Goal: Task Accomplishment & Management: Complete application form

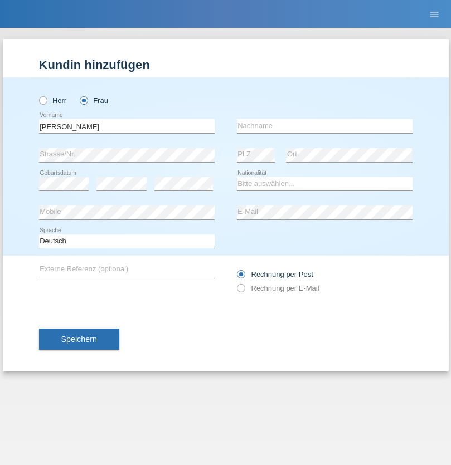
type input "Marcella"
click at [324, 126] on input "text" at bounding box center [324, 126] width 175 height 14
type input "Levis"
select select "CH"
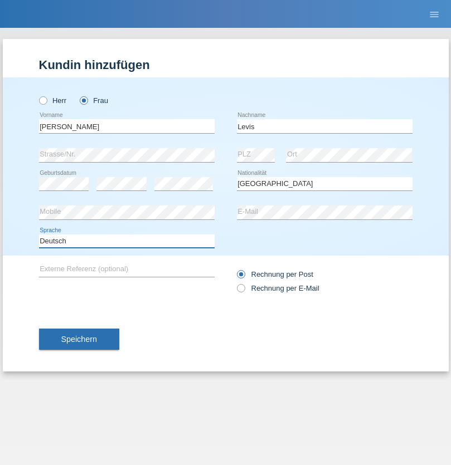
select select "en"
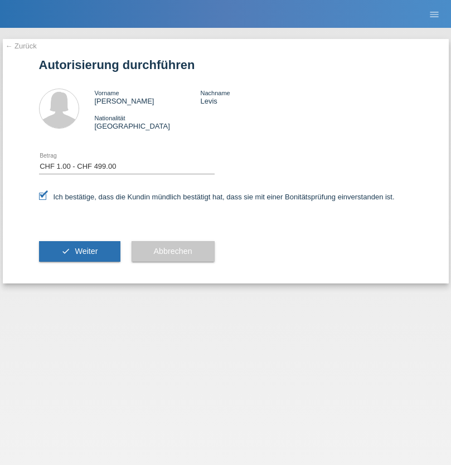
select select "1"
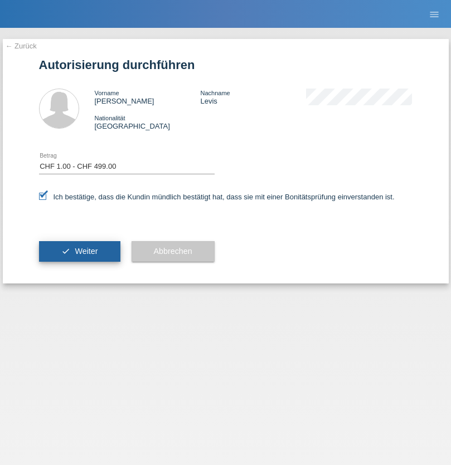
click at [79, 251] on span "Weiter" at bounding box center [86, 251] width 23 height 9
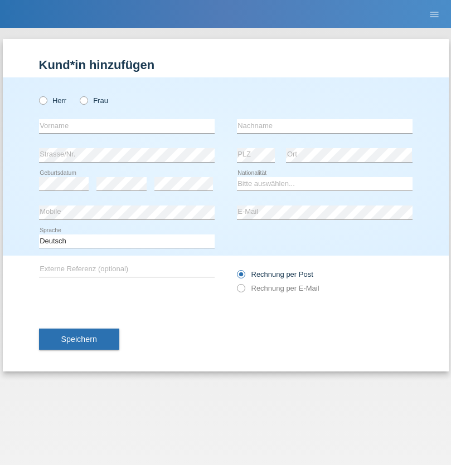
radio input "true"
click at [126, 126] on input "text" at bounding box center [126, 126] width 175 height 14
type input "[PERSON_NAME]"
click at [324, 126] on input "text" at bounding box center [324, 126] width 175 height 14
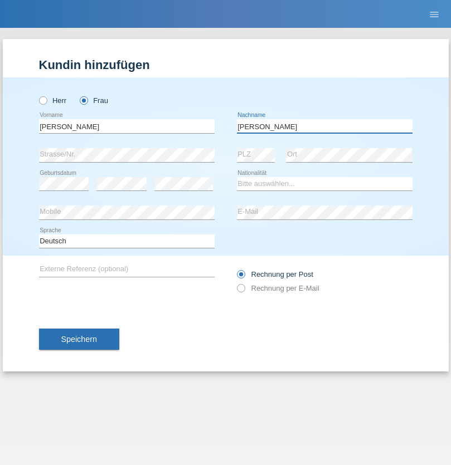
type input "[PERSON_NAME]"
select select "CH"
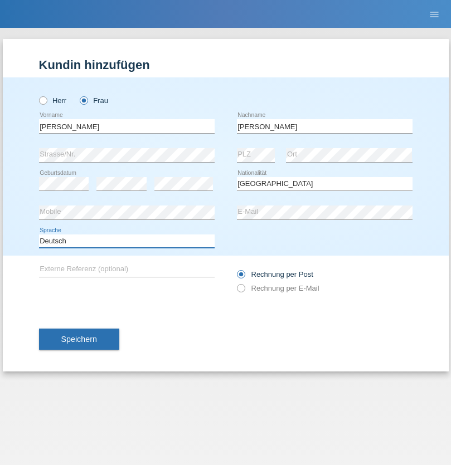
select select "en"
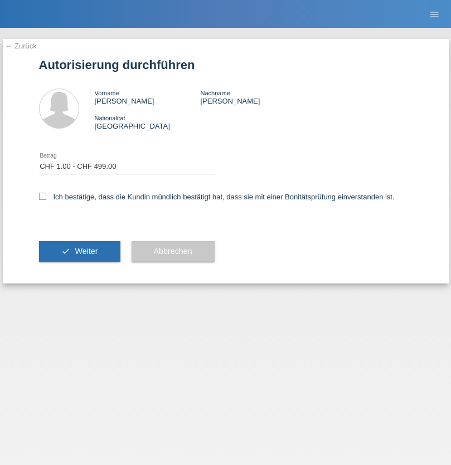
select select "1"
checkbox input "true"
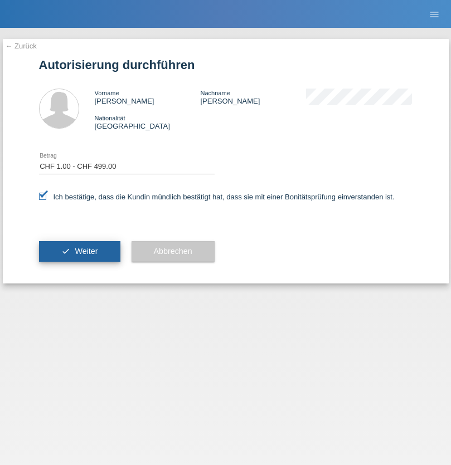
click at [79, 251] on span "Weiter" at bounding box center [86, 251] width 23 height 9
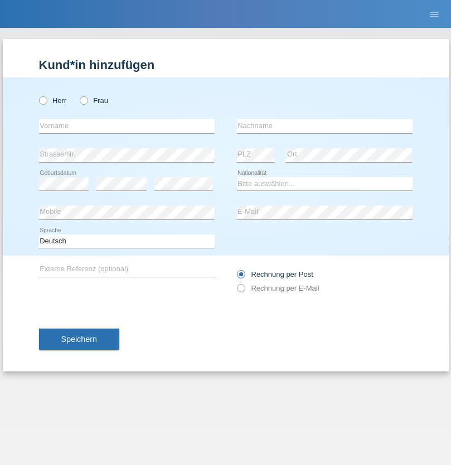
radio input "true"
click at [126, 126] on input "text" at bounding box center [126, 126] width 175 height 14
type input "Ruth"
click at [324, 126] on input "text" at bounding box center [324, 126] width 175 height 14
type input "Krebs"
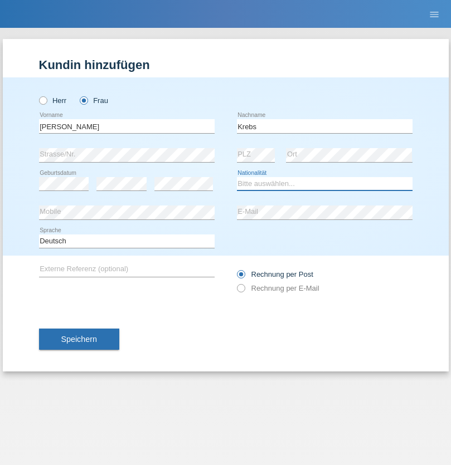
select select "CH"
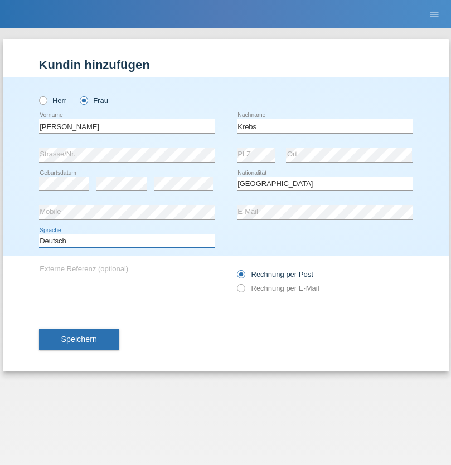
select select "en"
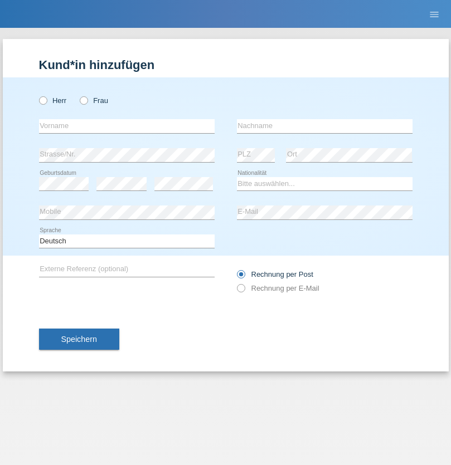
radio input "true"
click at [126, 126] on input "text" at bounding box center [126, 126] width 175 height 14
type input "Qovanaj"
click at [324, 126] on input "text" at bounding box center [324, 126] width 175 height 14
type input "Shaban"
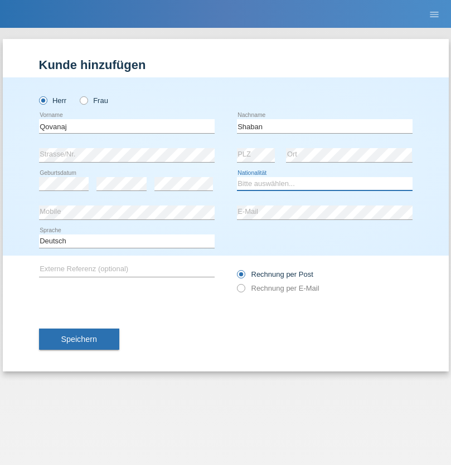
select select "CH"
radio input "true"
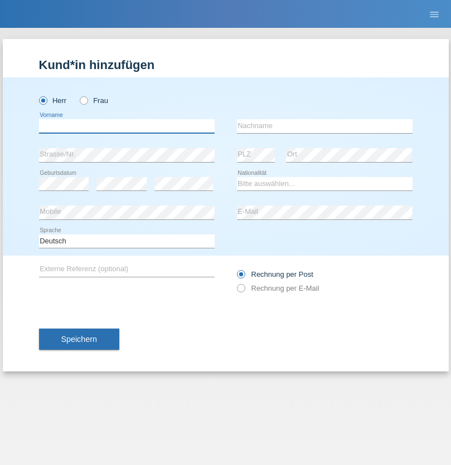
click at [126, 126] on input "text" at bounding box center [126, 126] width 175 height 14
type input "Bruno"
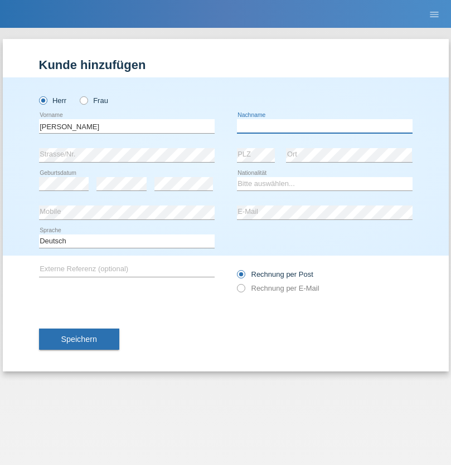
click at [324, 126] on input "text" at bounding box center [324, 126] width 175 height 14
type input "[PERSON_NAME]"
select select "PT"
select select "C"
select select "20"
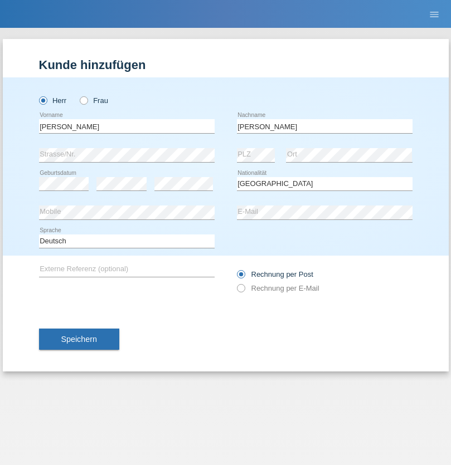
select select "02"
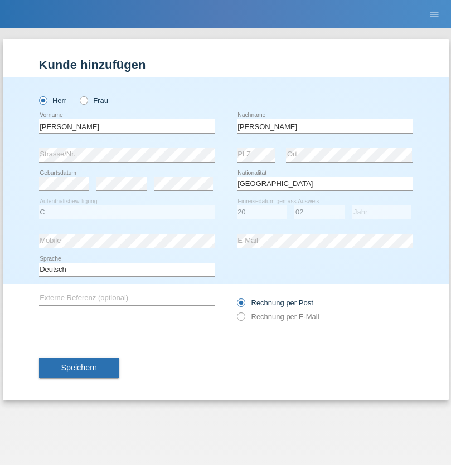
select select "2021"
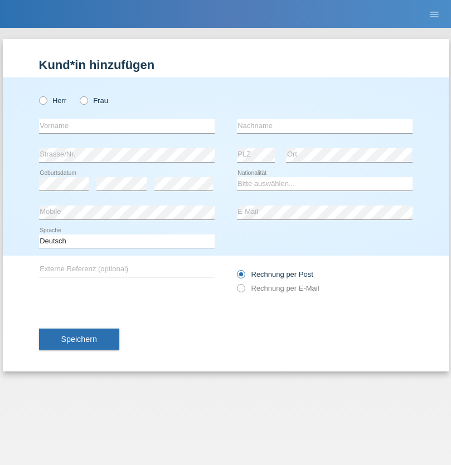
radio input "true"
click at [126, 126] on input "text" at bounding box center [126, 126] width 175 height 14
type input "Costa Fernandes"
click at [324, 126] on input "text" at bounding box center [324, 126] width 175 height 14
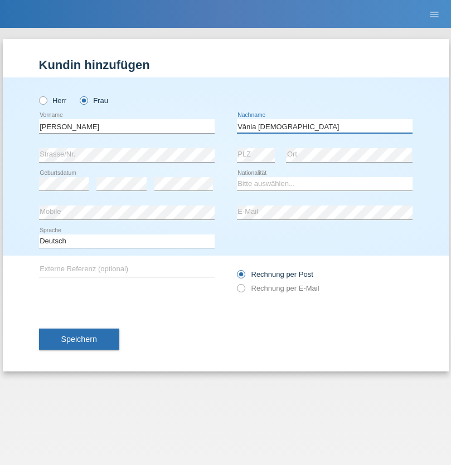
type input "Vânia Cristiane"
select select "BR"
select select "C"
select select "27"
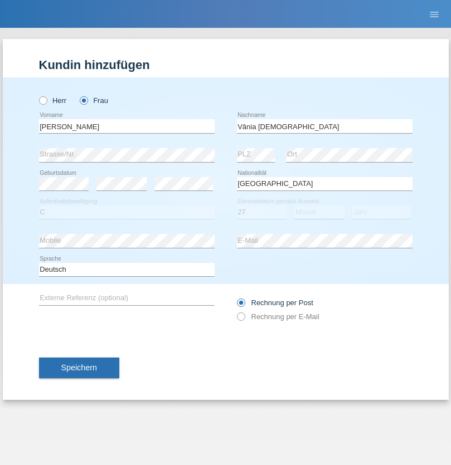
select select "10"
select select "2003"
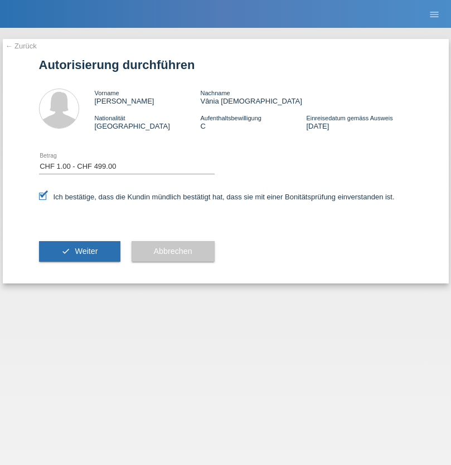
select select "1"
click at [79, 251] on span "Weiter" at bounding box center [86, 251] width 23 height 9
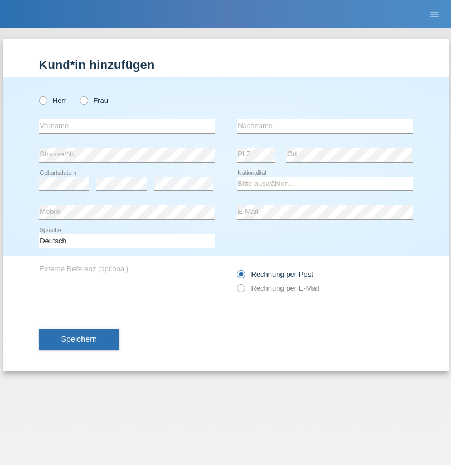
radio input "true"
click at [126, 126] on input "text" at bounding box center [126, 126] width 175 height 14
type input "Jashari lmeri"
click at [324, 126] on input "text" at bounding box center [324, 126] width 175 height 14
type input "Rabije"
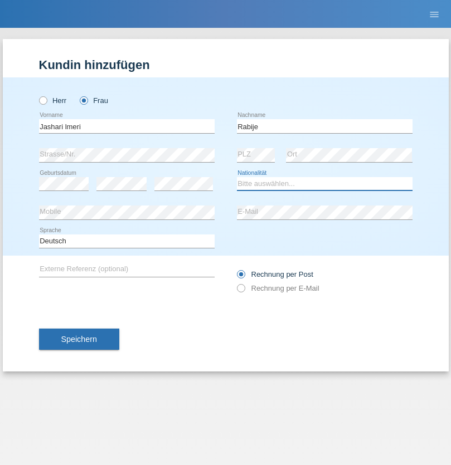
select select "CH"
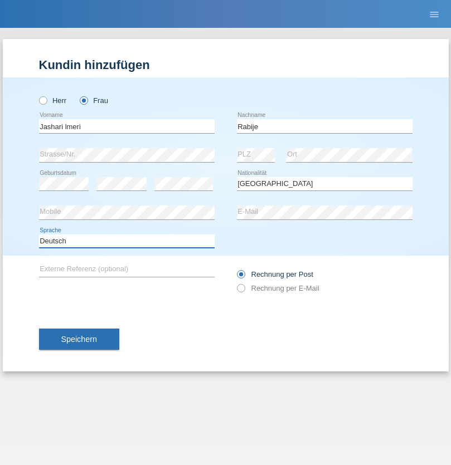
select select "en"
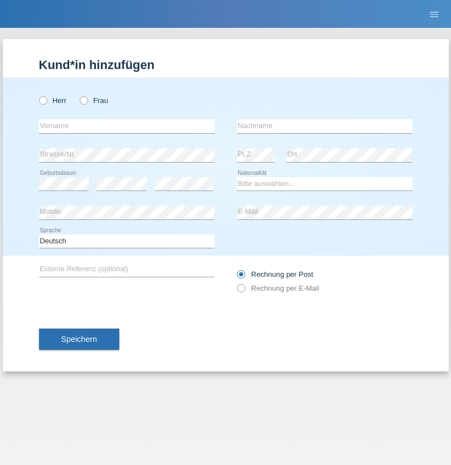
radio input "true"
click at [126, 126] on input "text" at bounding box center [126, 126] width 175 height 14
type input "firat"
click at [324, 126] on input "text" at bounding box center [324, 126] width 175 height 14
type input "kara"
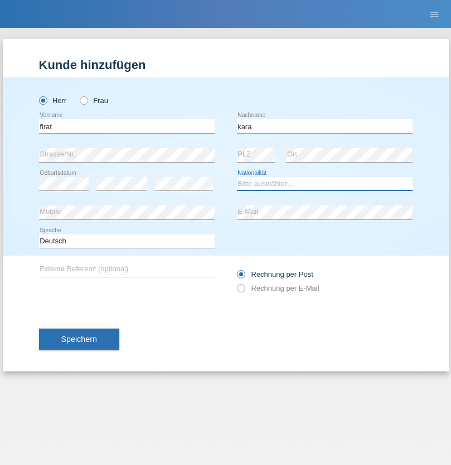
select select "CH"
radio input "true"
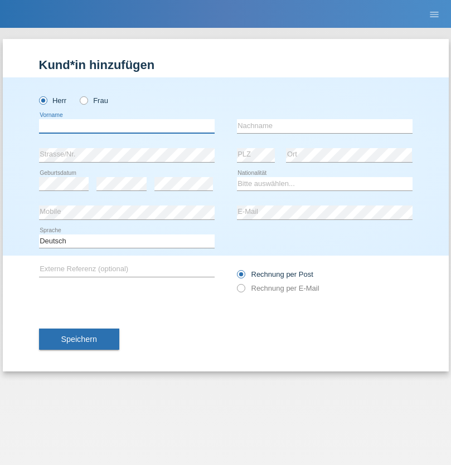
click at [126, 126] on input "text" at bounding box center [126, 126] width 175 height 14
type input "Gigov"
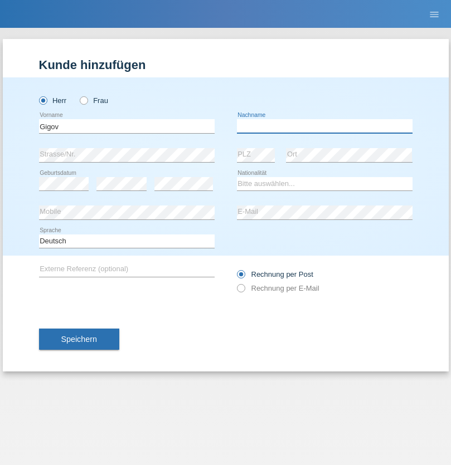
click at [324, 126] on input "text" at bounding box center [324, 126] width 175 height 14
type input "Zhan"
select select "BG"
select select "C"
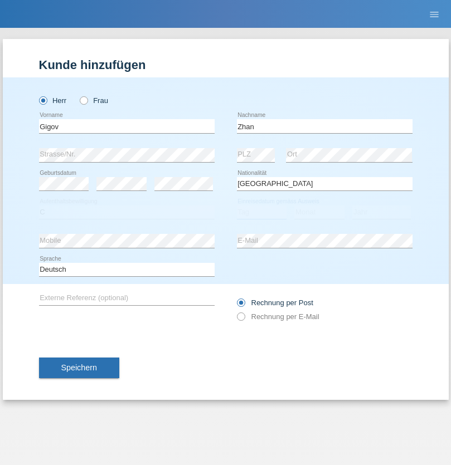
select select "23"
select select "10"
select select "2021"
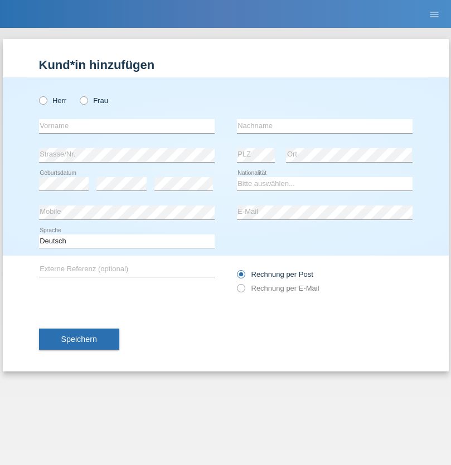
radio input "true"
click at [126, 126] on input "text" at bounding box center [126, 126] width 175 height 14
type input "Amand"
click at [324, 126] on input "text" at bounding box center [324, 126] width 175 height 14
type input "Pires"
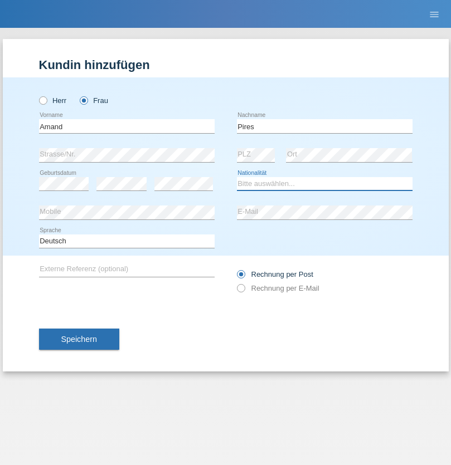
select select "CH"
radio input "true"
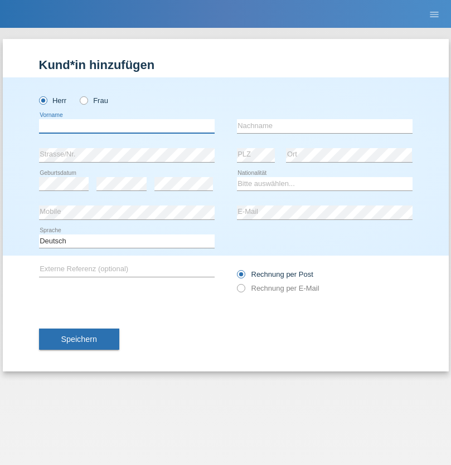
click at [126, 126] on input "text" at bounding box center [126, 126] width 175 height 14
type input "Anwar"
click at [324, 126] on input "text" at bounding box center [324, 126] width 175 height 14
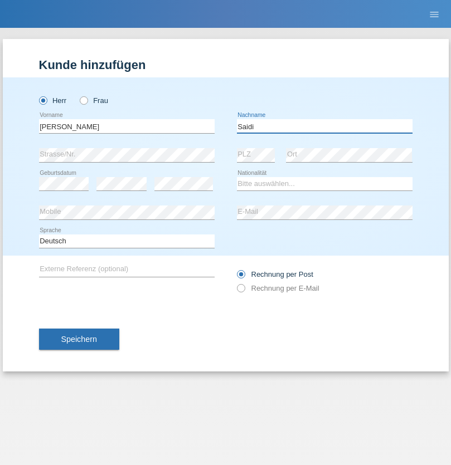
type input "Saidi"
select select "CH"
radio input "true"
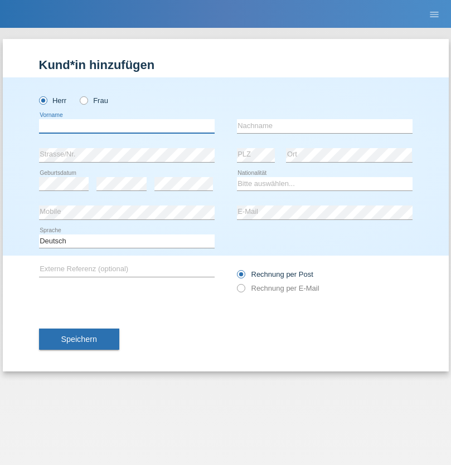
click at [126, 126] on input "text" at bounding box center [126, 126] width 175 height 14
type input "Matusa"
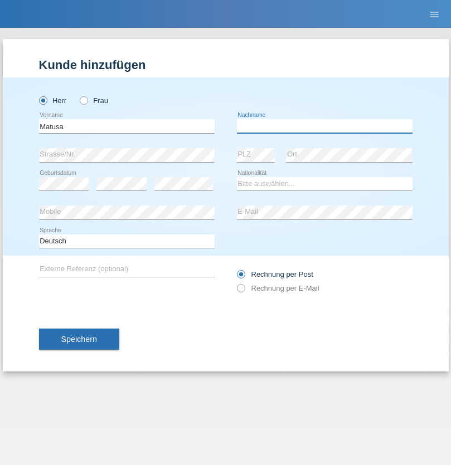
click at [324, 126] on input "text" at bounding box center [324, 126] width 175 height 14
type input "Marian valentin"
select select "OM"
select select "C"
select select "01"
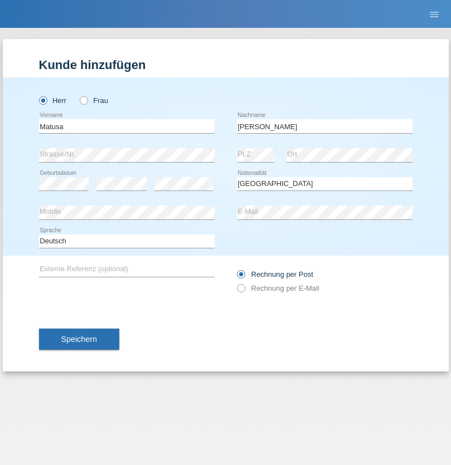
select select "06"
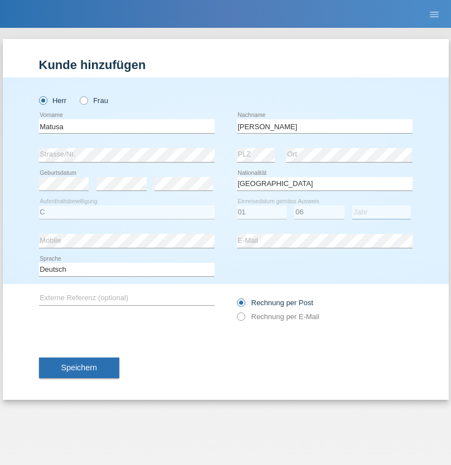
select select "2016"
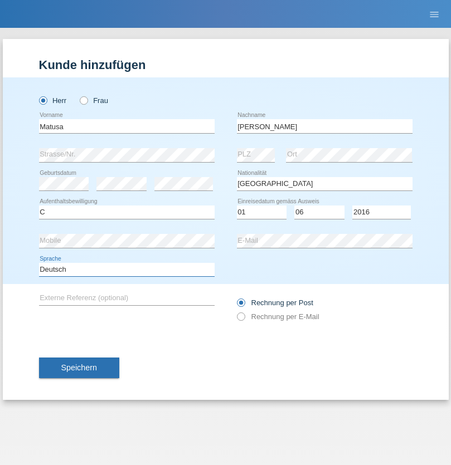
select select "en"
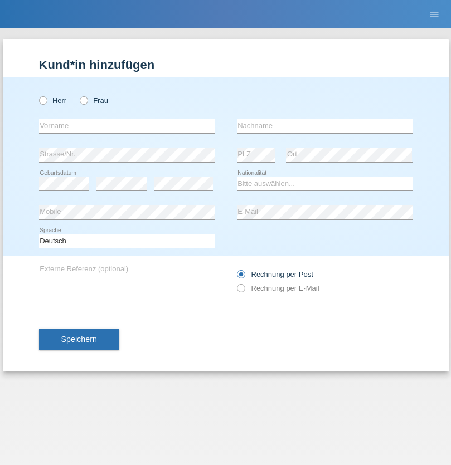
radio input "true"
click at [126, 126] on input "text" at bounding box center [126, 126] width 175 height 14
type input "[PERSON_NAME]"
click at [324, 126] on input "text" at bounding box center [324, 126] width 175 height 14
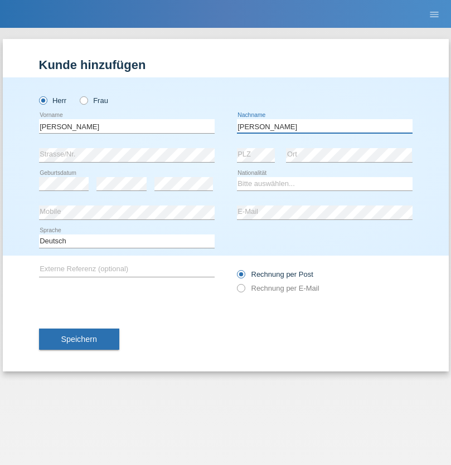
type input "[PERSON_NAME]"
select select "PT"
select select "C"
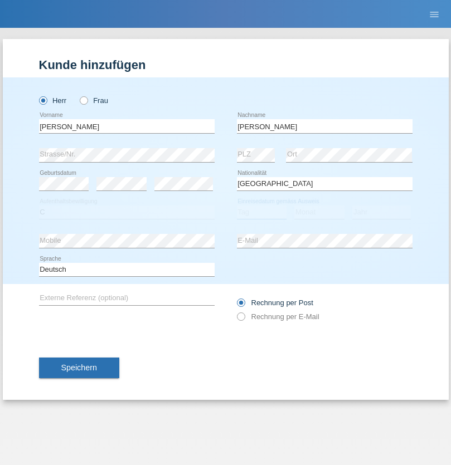
select select "23"
select select "08"
select select "2021"
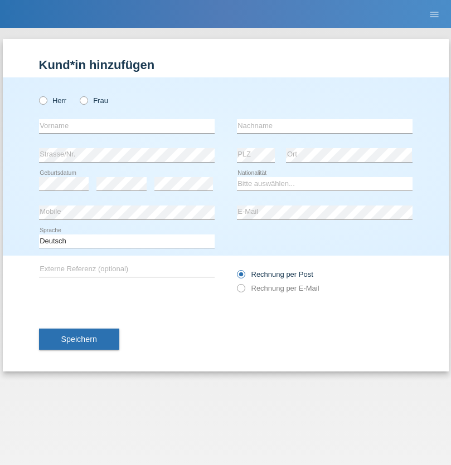
radio input "true"
click at [126, 126] on input "text" at bounding box center [126, 126] width 175 height 14
type input "[PERSON_NAME]"
click at [324, 126] on input "text" at bounding box center [324, 126] width 175 height 14
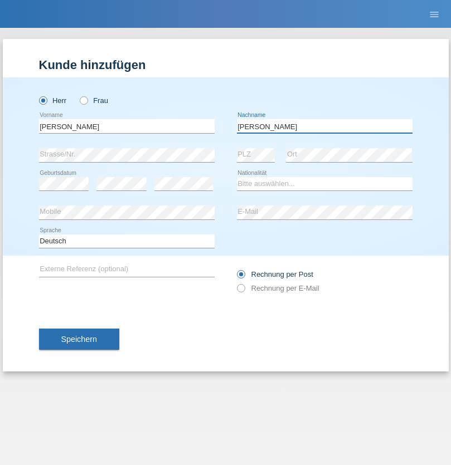
type input "[PERSON_NAME]"
select select "CH"
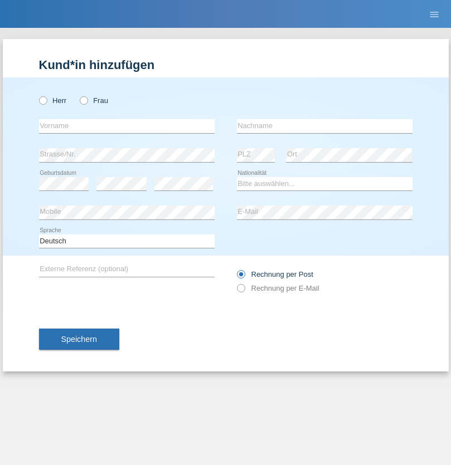
radio input "true"
click at [126, 126] on input "text" at bounding box center [126, 126] width 175 height 14
type input "Szilvia"
click at [324, 126] on input "text" at bounding box center [324, 126] width 175 height 14
type input "Olakh"
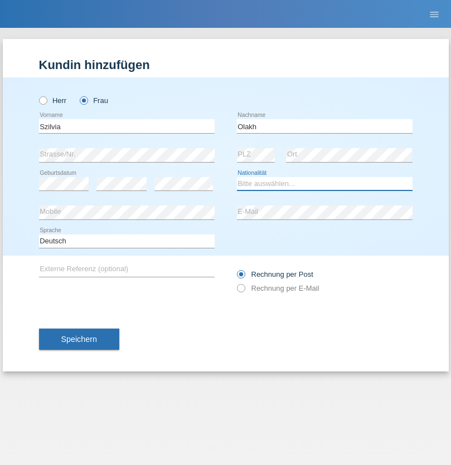
select select "UA"
select select "C"
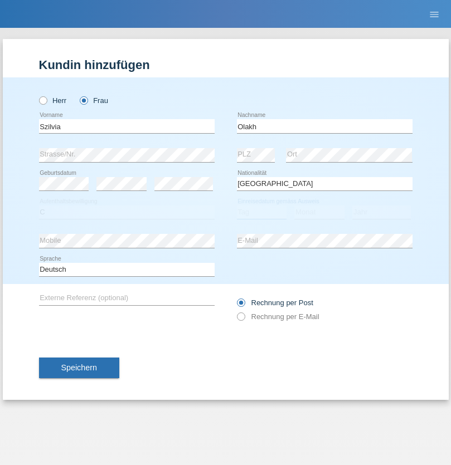
select select "14"
select select "09"
select select "2021"
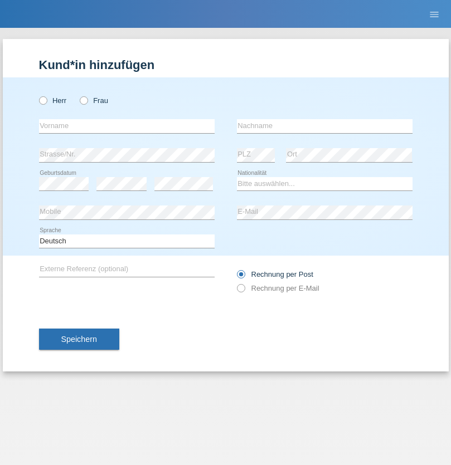
radio input "true"
click at [126, 126] on input "text" at bounding box center [126, 126] width 175 height 14
type input "Asrit"
click at [324, 126] on input "text" at bounding box center [324, 126] width 175 height 14
type input "Kupa"
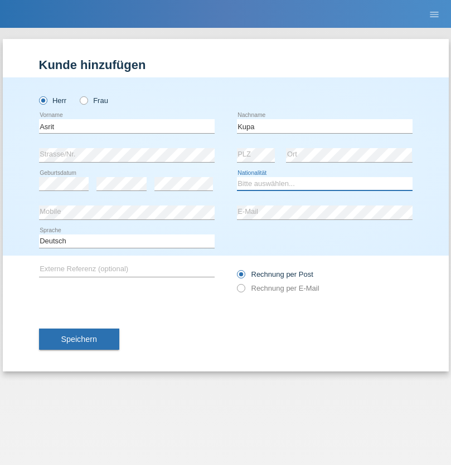
select select "MK"
select select "C"
select select "27"
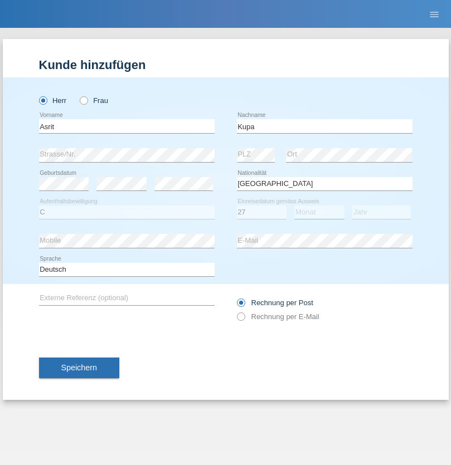
select select "05"
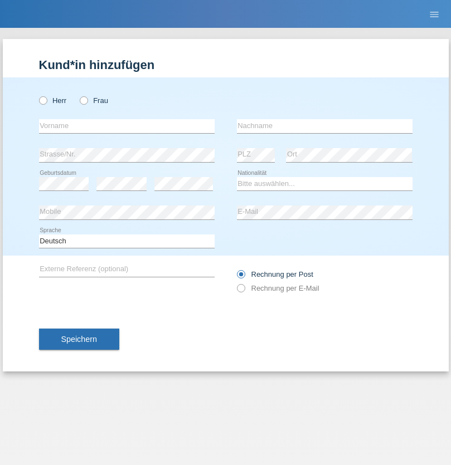
radio input "true"
click at [126, 126] on input "text" at bounding box center [126, 126] width 175 height 14
type input "[PERSON_NAME]"
click at [324, 126] on input "text" at bounding box center [324, 126] width 175 height 14
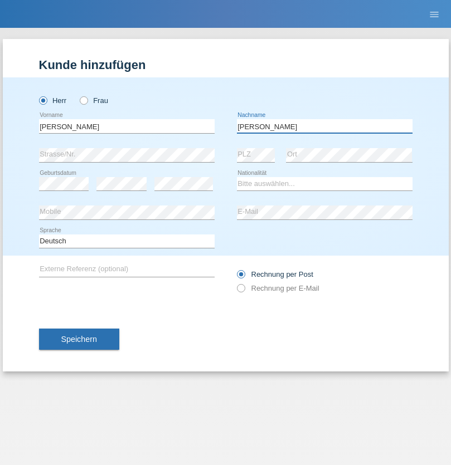
type input "[PERSON_NAME]"
select select "SY"
select select "C"
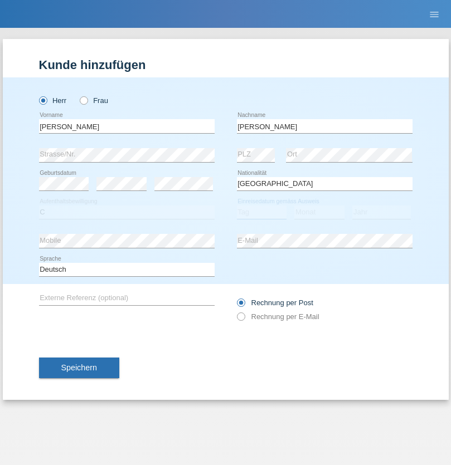
select select "14"
select select "09"
select select "2021"
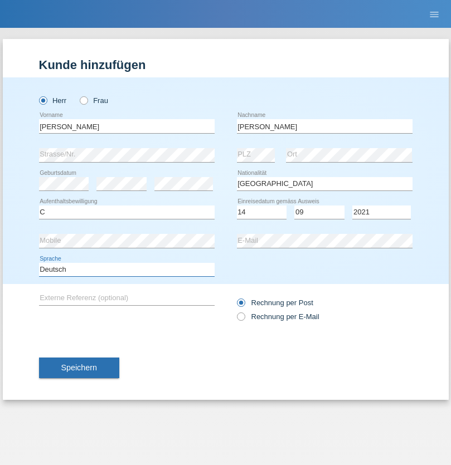
select select "en"
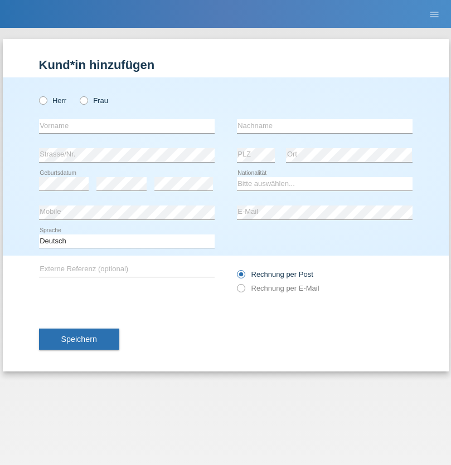
radio input "true"
select select "CH"
radio input "true"
click at [126, 126] on input "text" at bounding box center [126, 126] width 175 height 14
type input "[PERSON_NAME]"
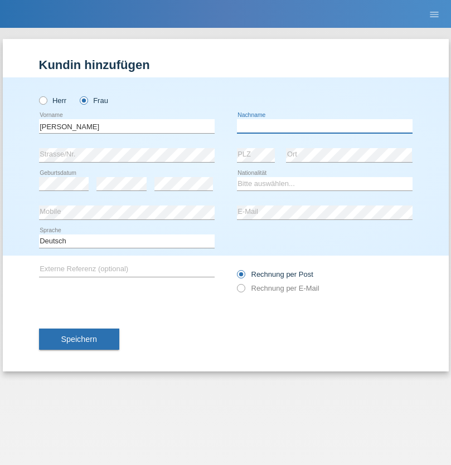
click at [324, 126] on input "text" at bounding box center [324, 126] width 175 height 14
type input "Bacic"
select select "CH"
